Goal: Task Accomplishment & Management: Manage account settings

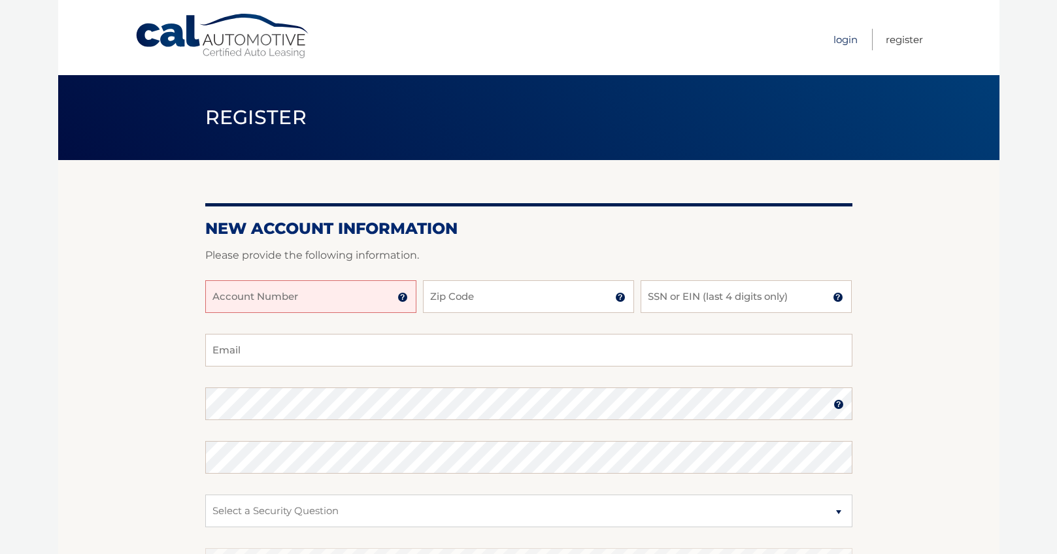
click at [842, 39] on link "Login" at bounding box center [846, 40] width 24 height 22
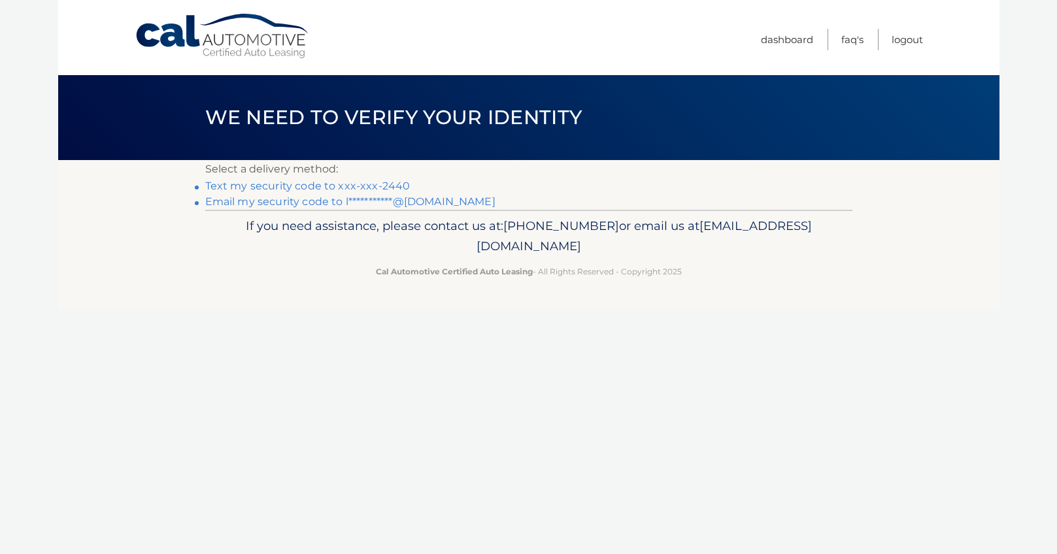
click at [296, 188] on link "Text my security code to xxx-xxx-2440" at bounding box center [307, 186] width 205 height 12
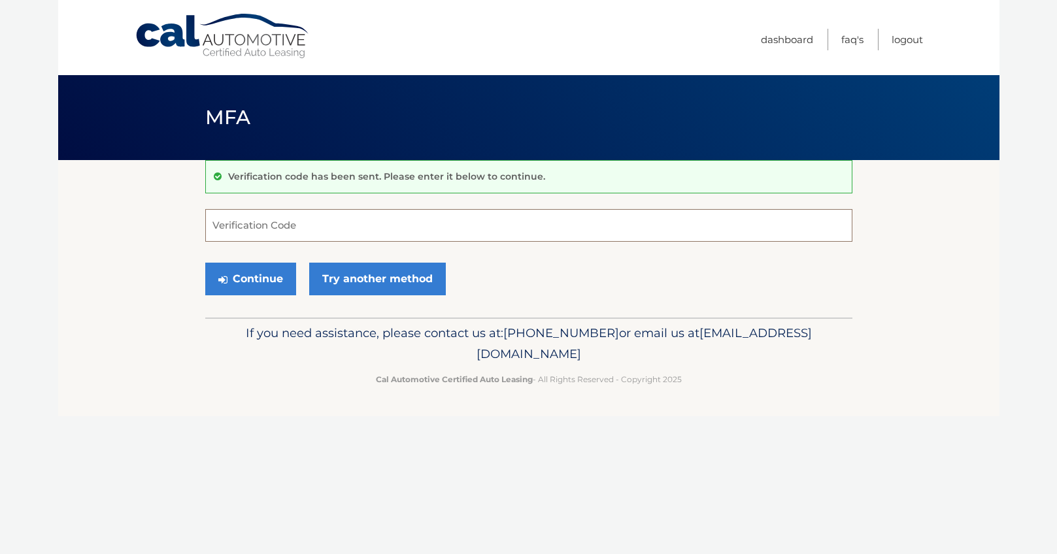
click at [251, 220] on input "Verification Code" at bounding box center [528, 225] width 647 height 33
type input "369641"
click at [254, 283] on button "Continue" at bounding box center [250, 279] width 91 height 33
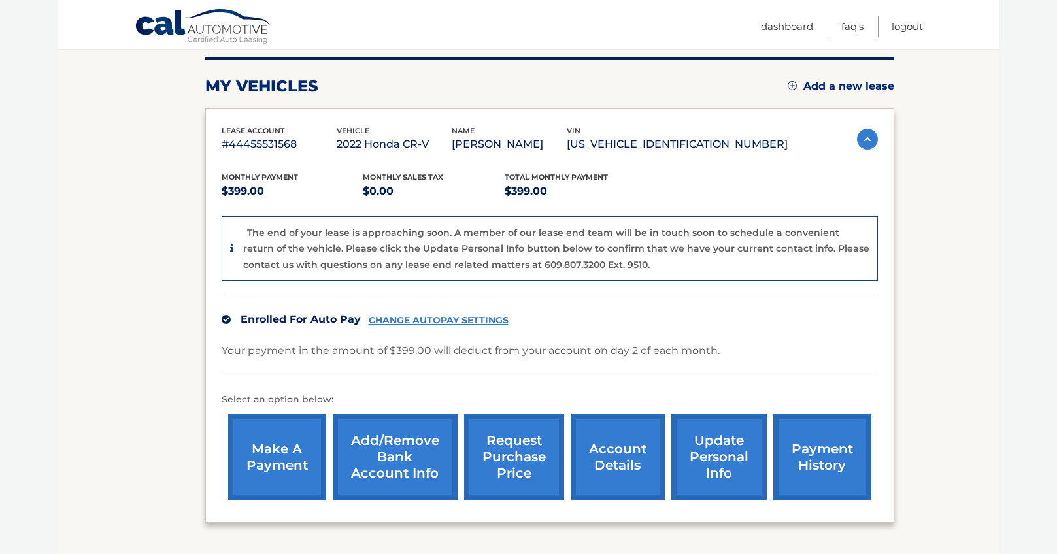
scroll to position [160, 0]
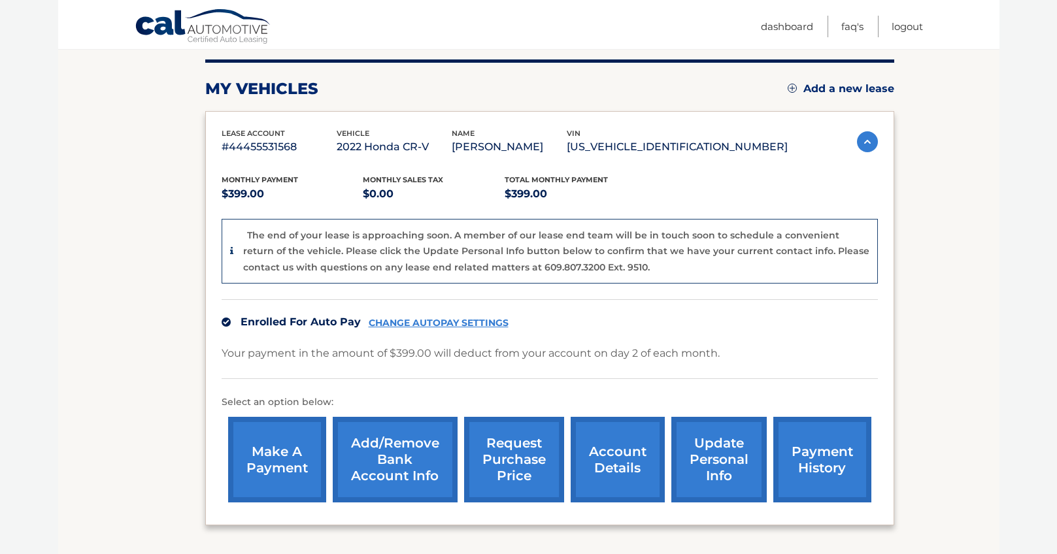
click at [437, 320] on link "CHANGE AUTOPAY SETTINGS" at bounding box center [439, 323] width 140 height 11
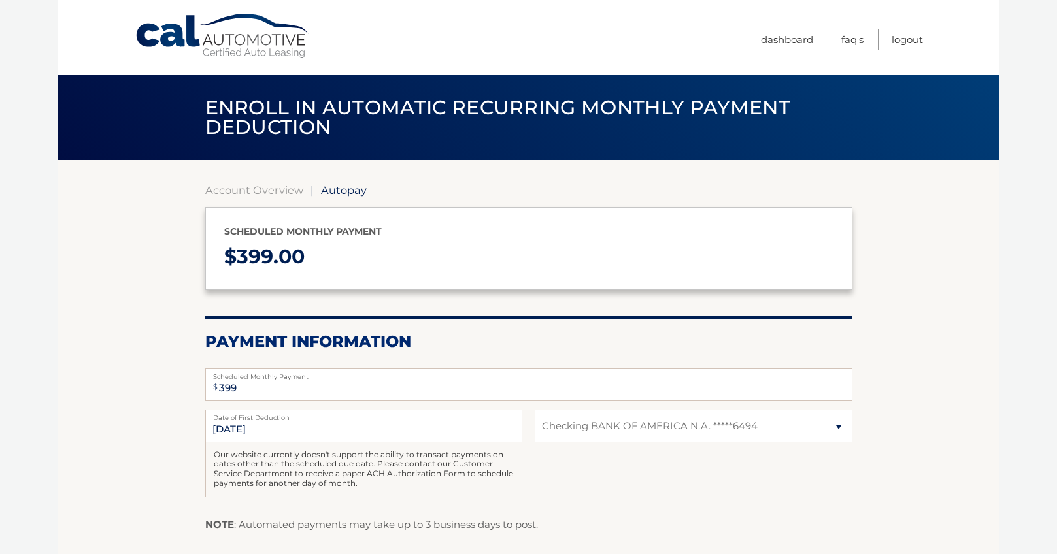
select select "ZjMyMWEyMTEtYzMwYS00NDYzLWIzYmUtYmI0YjI4YzQ1ODY0"
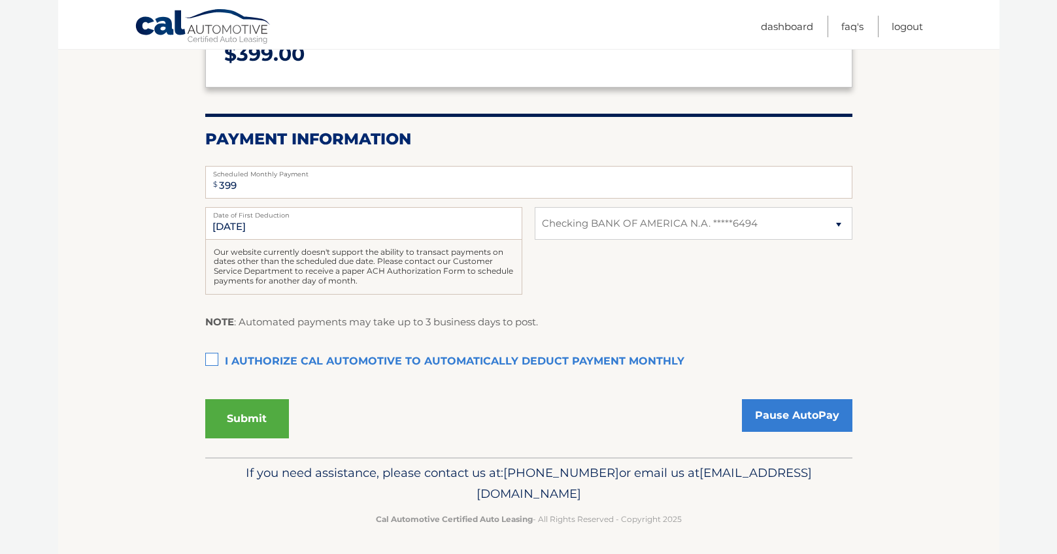
scroll to position [205, 0]
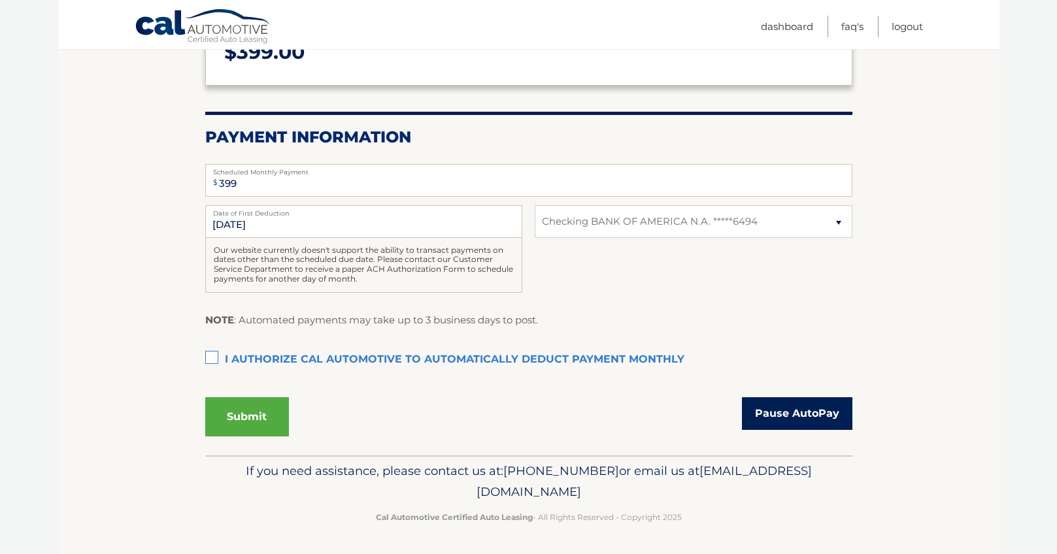
click at [790, 419] on link "Pause AutoPay" at bounding box center [797, 414] width 111 height 33
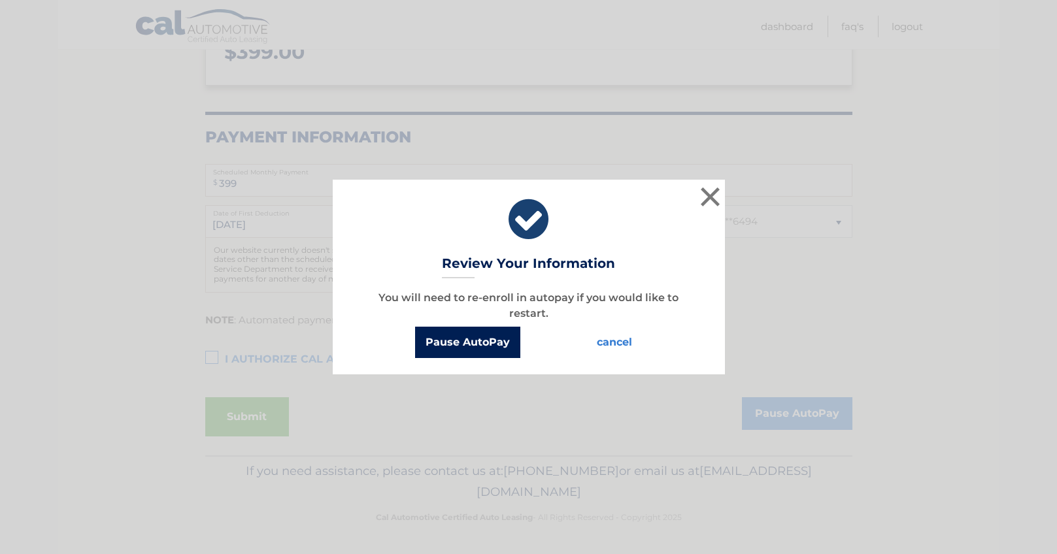
click at [476, 344] on button "Pause AutoPay" at bounding box center [467, 342] width 105 height 31
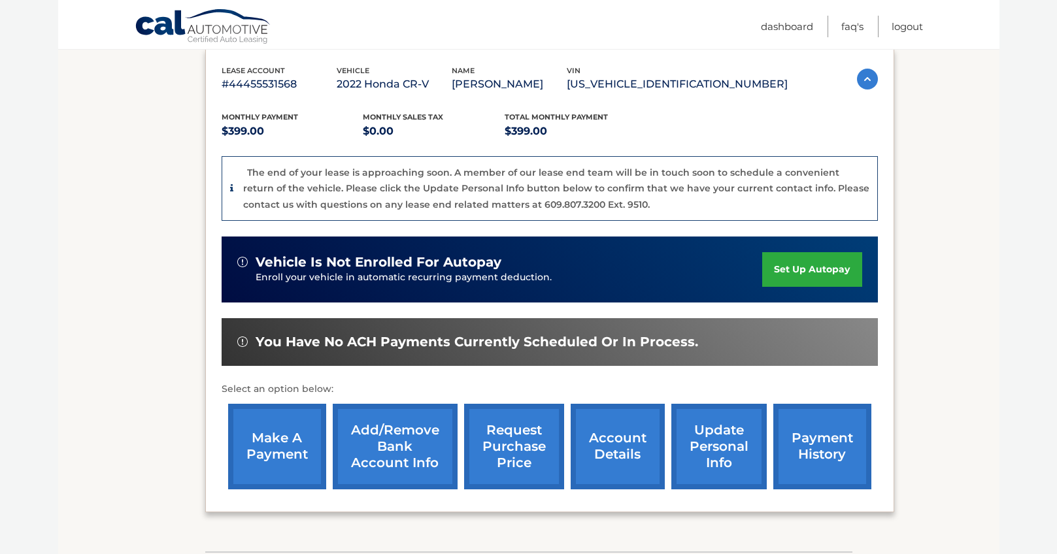
scroll to position [220, 0]
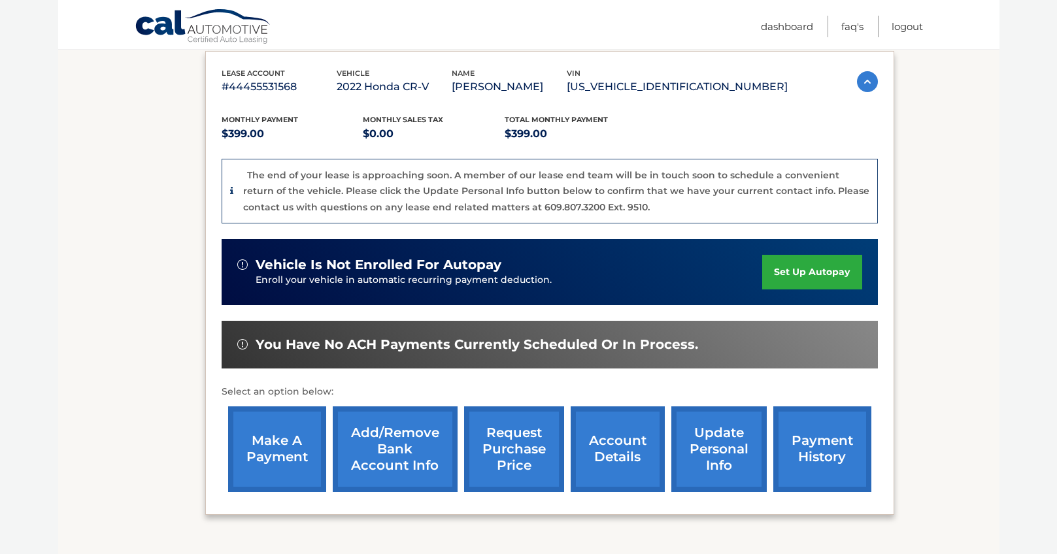
click at [393, 454] on link "Add/Remove bank account info" at bounding box center [395, 450] width 125 height 86
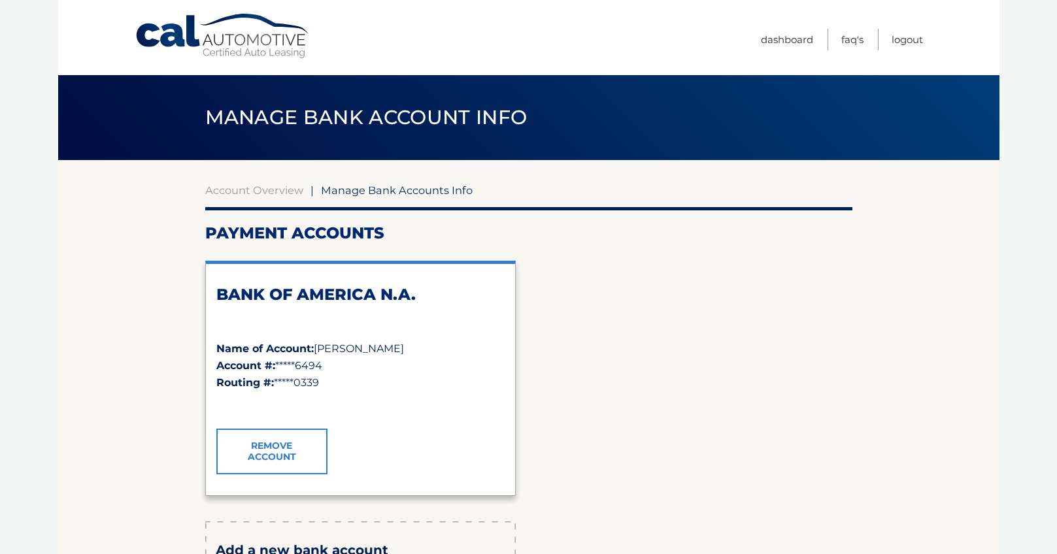
click at [267, 458] on link "Remove Account" at bounding box center [271, 452] width 111 height 46
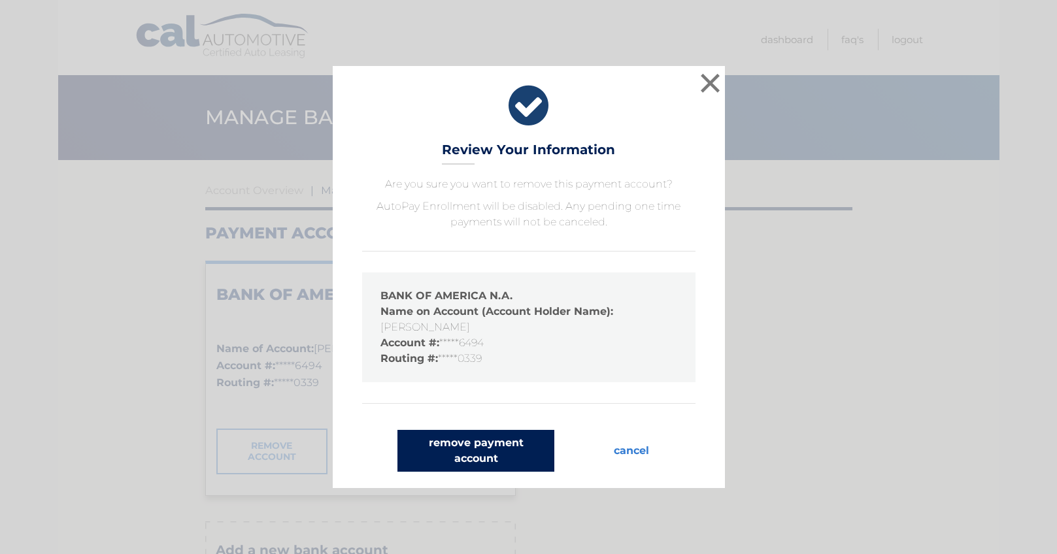
click at [435, 447] on button "remove payment account" at bounding box center [476, 451] width 157 height 42
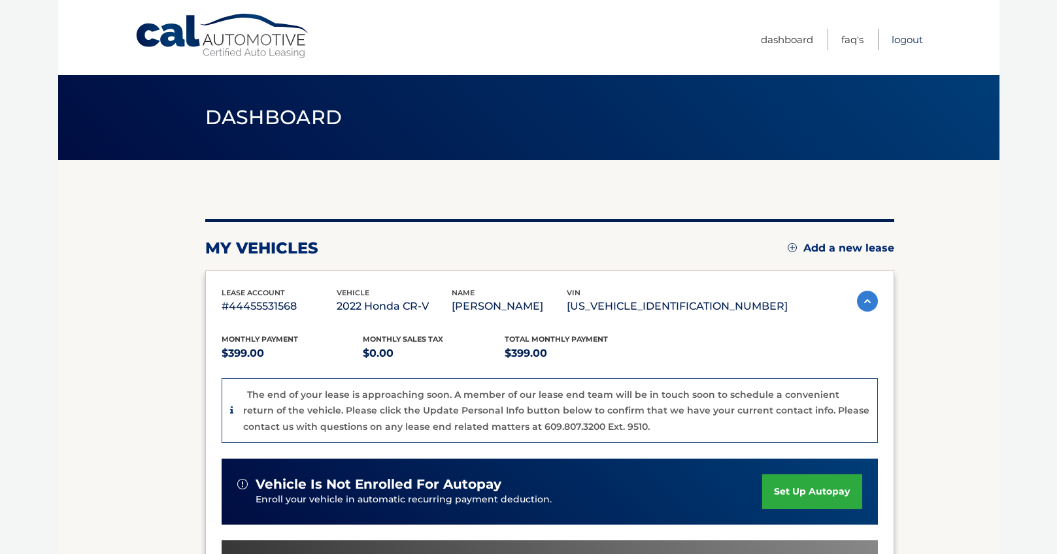
click at [905, 42] on link "Logout" at bounding box center [907, 40] width 31 height 22
